Goal: Transaction & Acquisition: Book appointment/travel/reservation

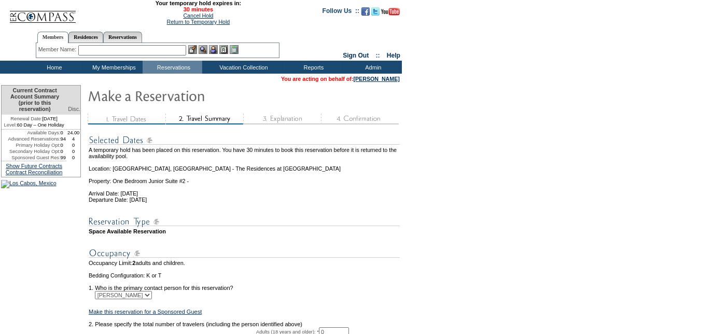
scroll to position [137, 0]
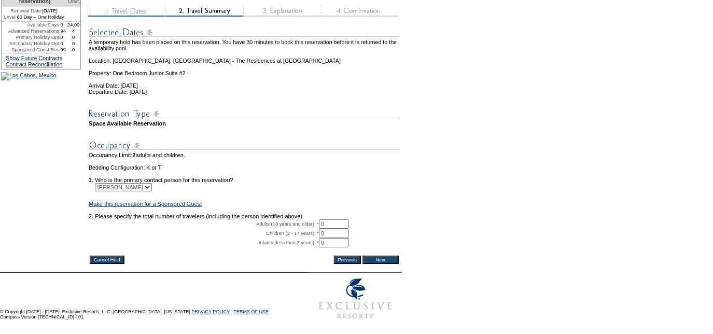
drag, startPoint x: 331, startPoint y: 213, endPoint x: 304, endPoint y: 210, distance: 27.1
click at [304, 219] on tr "Adults (18 years and older): * 0 * *" at bounding box center [244, 223] width 311 height 9
type input "2"
click at [369, 256] on input "Next" at bounding box center [381, 260] width 36 height 8
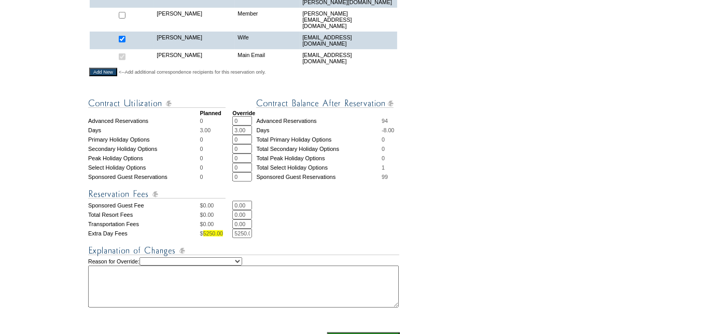
scroll to position [383, 0]
click at [242, 257] on select "Creating Continuous Stay Days Rebooked After Cancellation Editing Occupant Expe…" at bounding box center [191, 261] width 103 height 8
select select "1038"
click at [150, 257] on select "Creating Continuous Stay Days Rebooked After Cancellation Editing Occupant Expe…" at bounding box center [191, 261] width 103 height 8
click at [181, 282] on textarea at bounding box center [243, 286] width 311 height 42
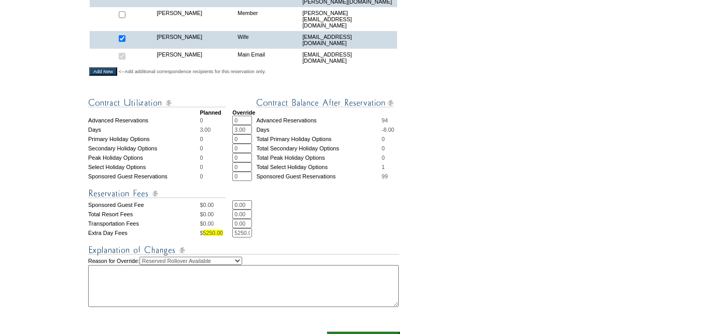
type textarea "2"
type textarea "7 days in rro, reviewing with [PERSON_NAME] he will need to purchase additional…"
click at [361, 330] on table "Cancel Hold Previous Book Reservation!" at bounding box center [244, 339] width 313 height 19
click at [358, 332] on input "Book Reservation!" at bounding box center [363, 340] width 73 height 16
